Goal: Information Seeking & Learning: Find specific page/section

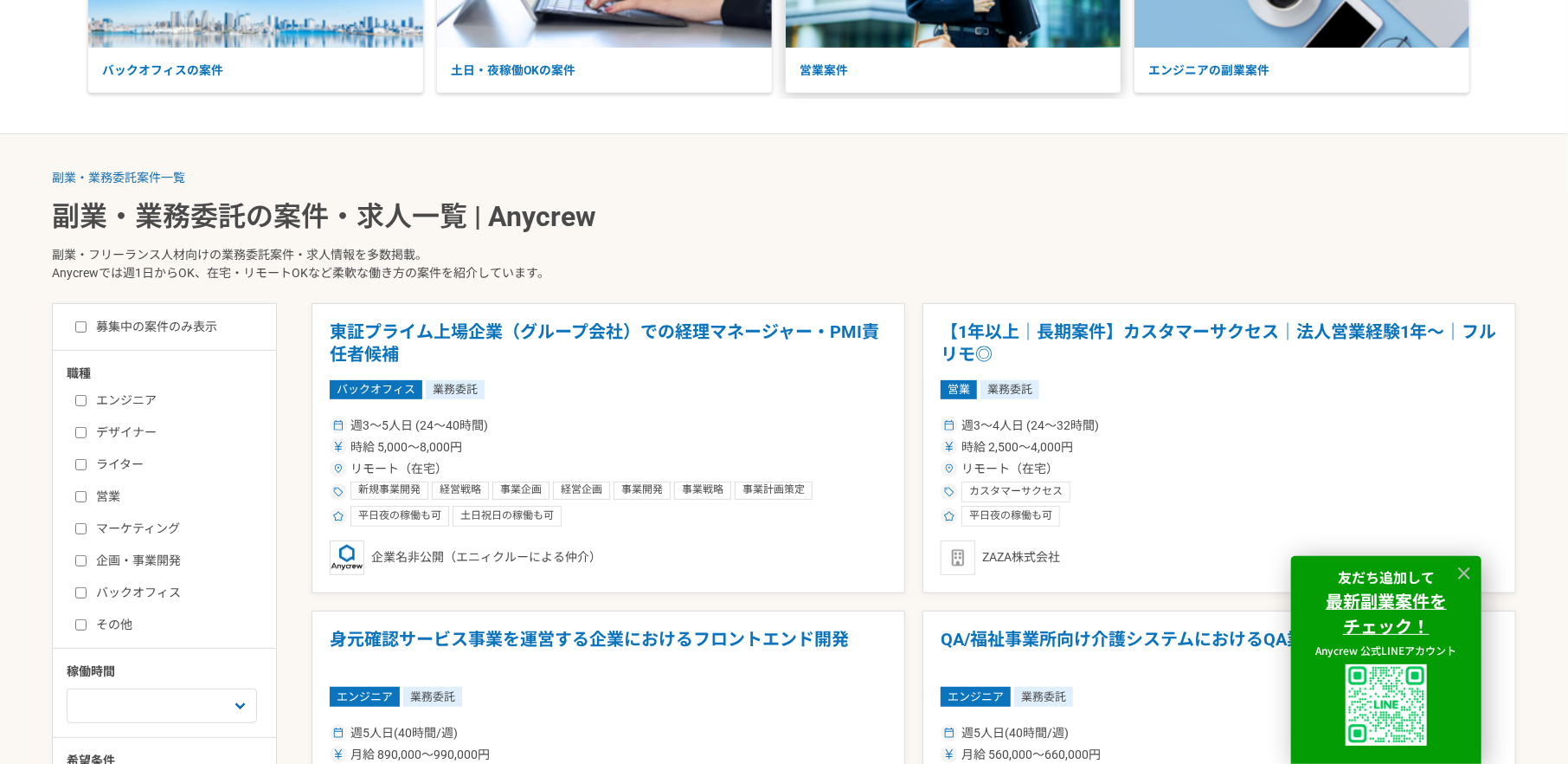
scroll to position [247, 0]
click at [77, 394] on input "エンジニア" at bounding box center [81, 399] width 12 height 12
checkbox input "true"
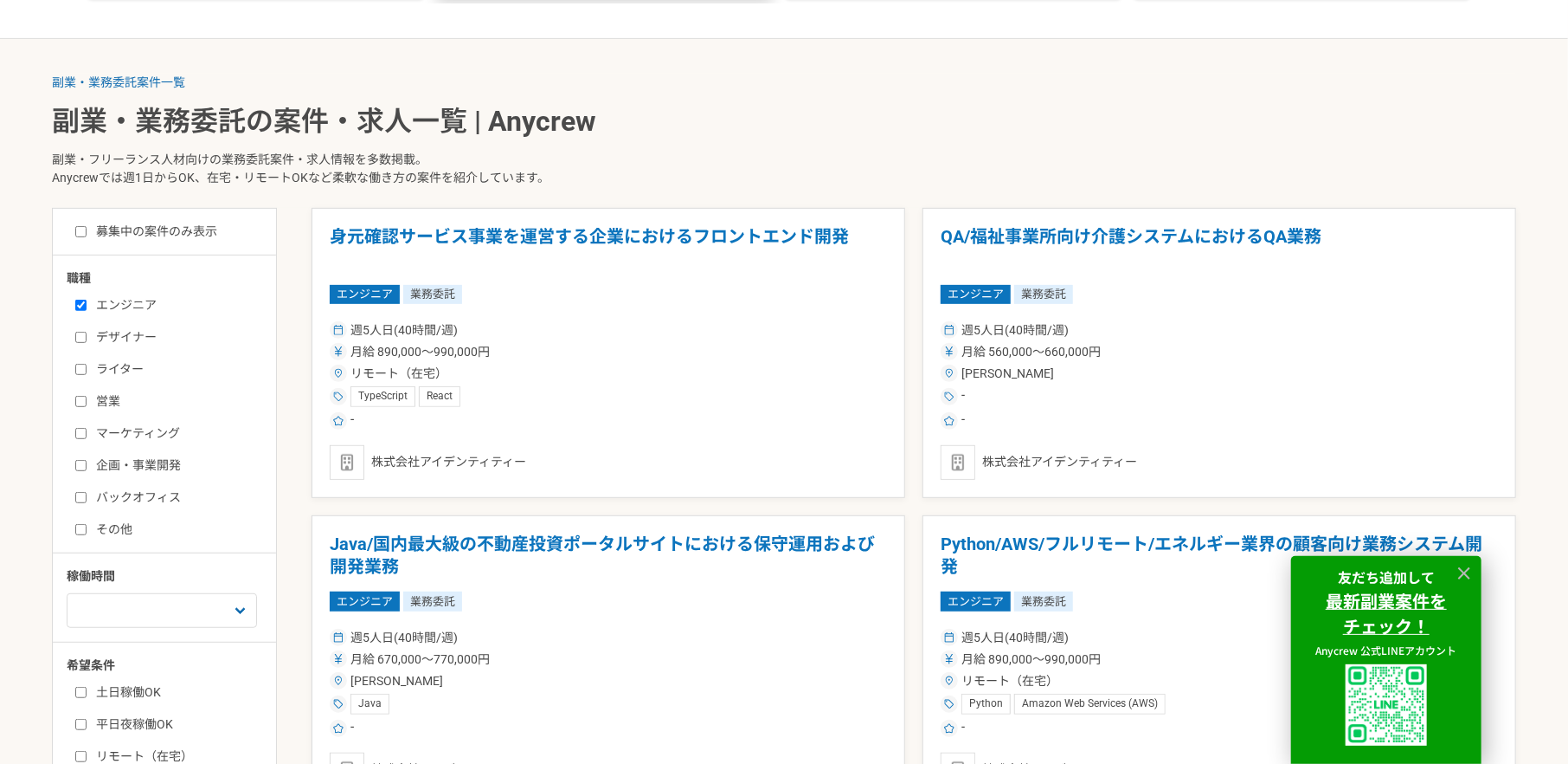
scroll to position [659, 0]
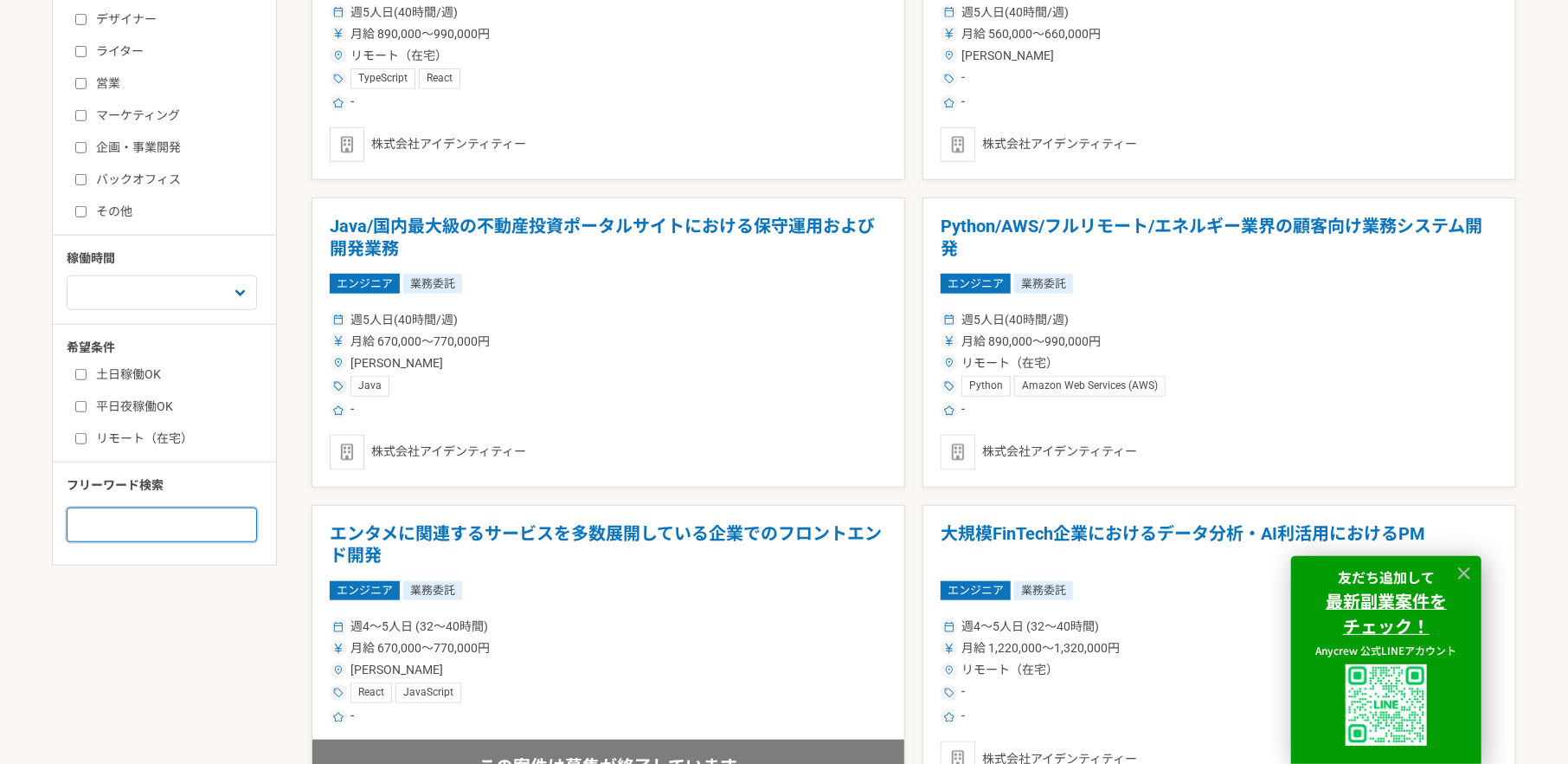
click at [102, 529] on input at bounding box center [161, 524] width 191 height 35
type input "VBA"
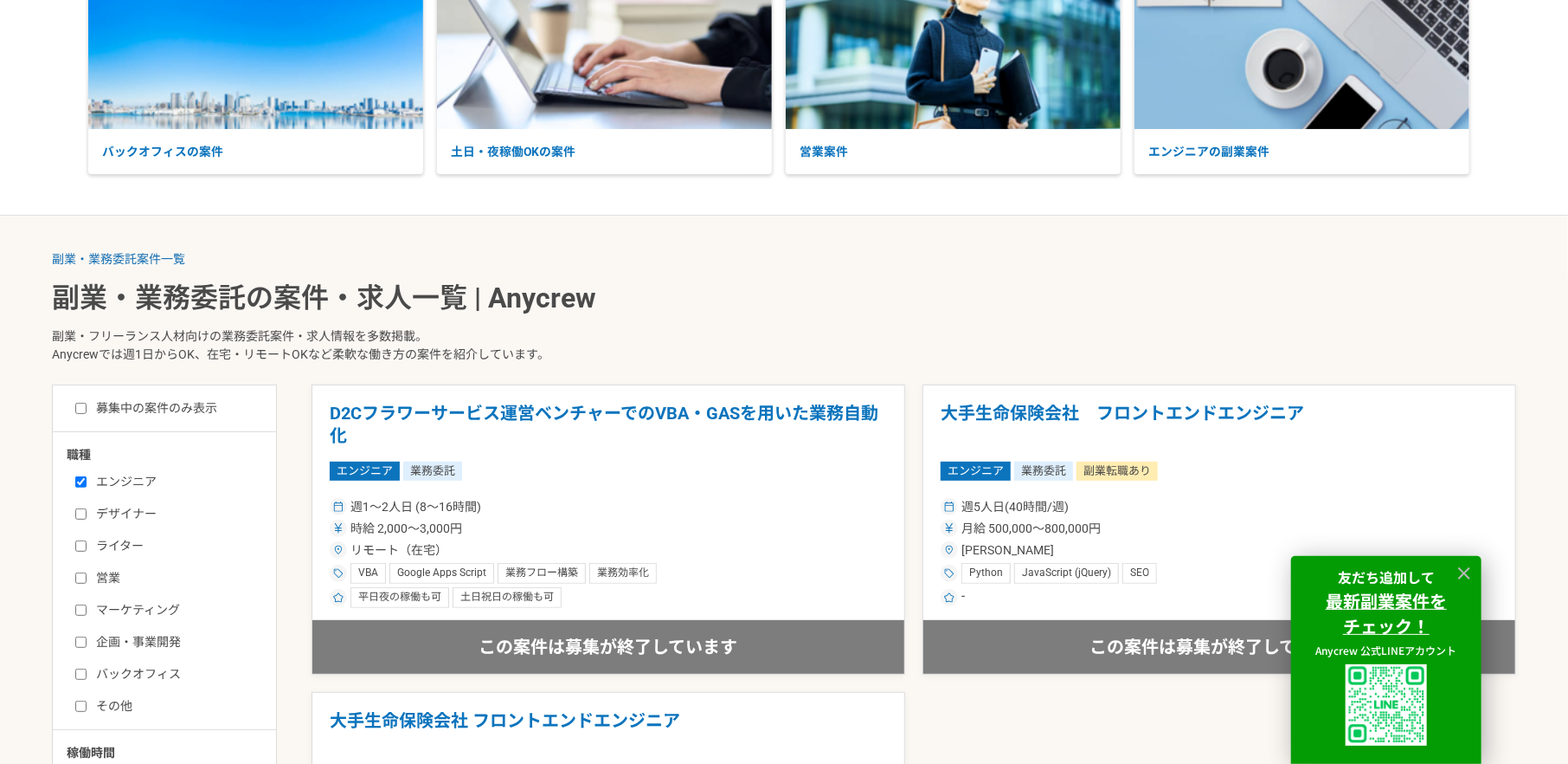
scroll to position [494, 0]
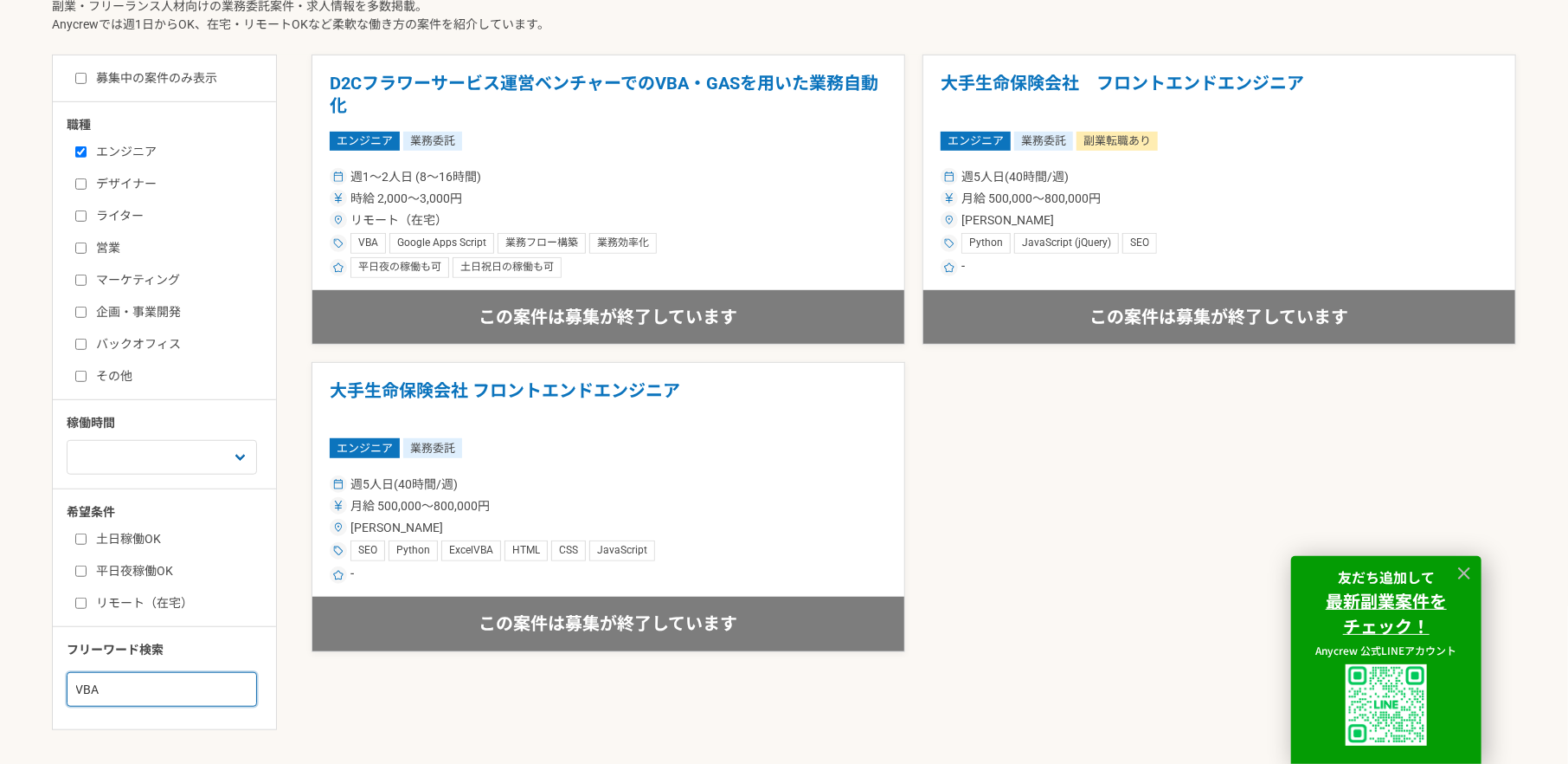
click at [104, 687] on input "VBA" at bounding box center [161, 689] width 191 height 35
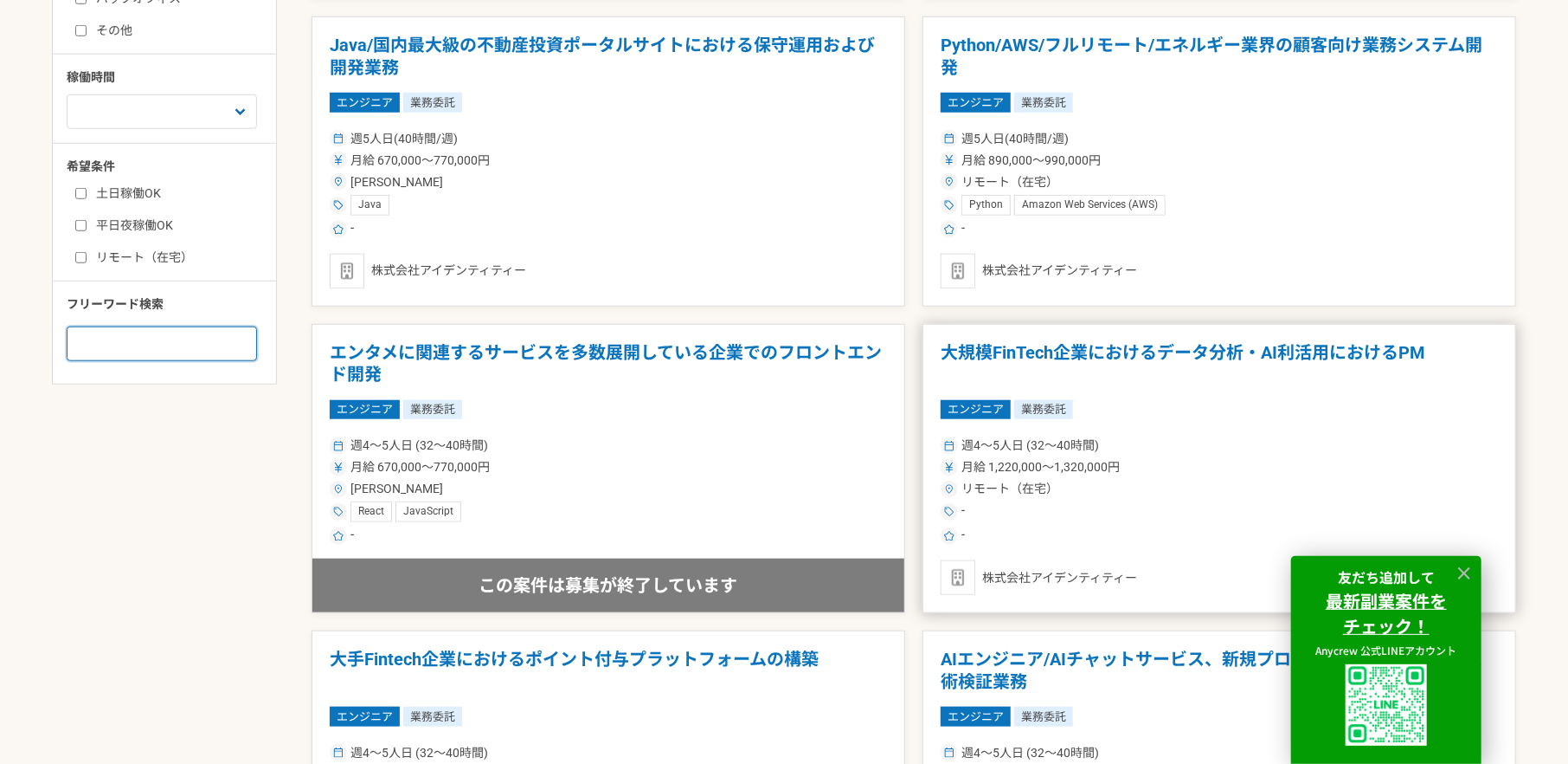
scroll to position [659, 0]
